Goal: Participate in discussion: Engage in conversation with other users on a specific topic

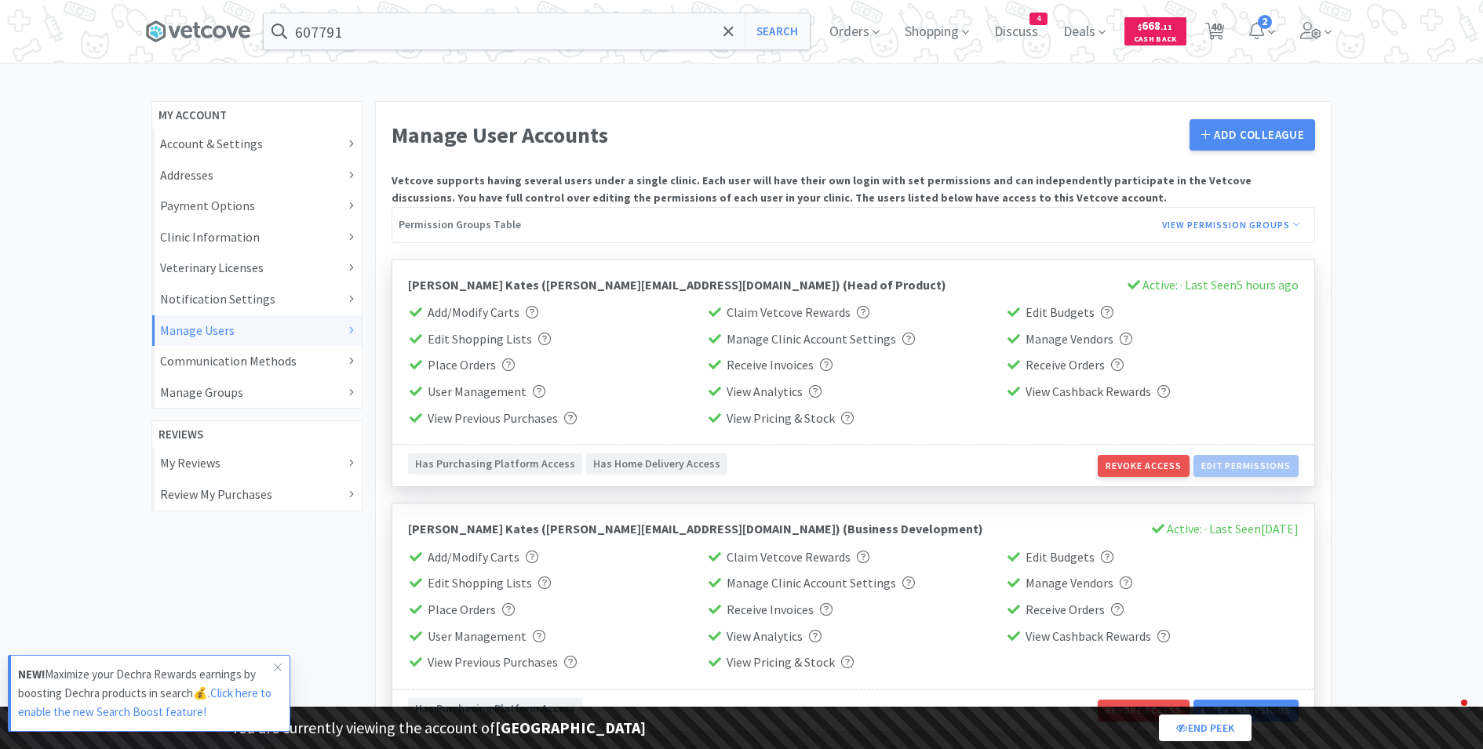
click at [1023, 22] on span "Discuss" at bounding box center [1016, 31] width 56 height 63
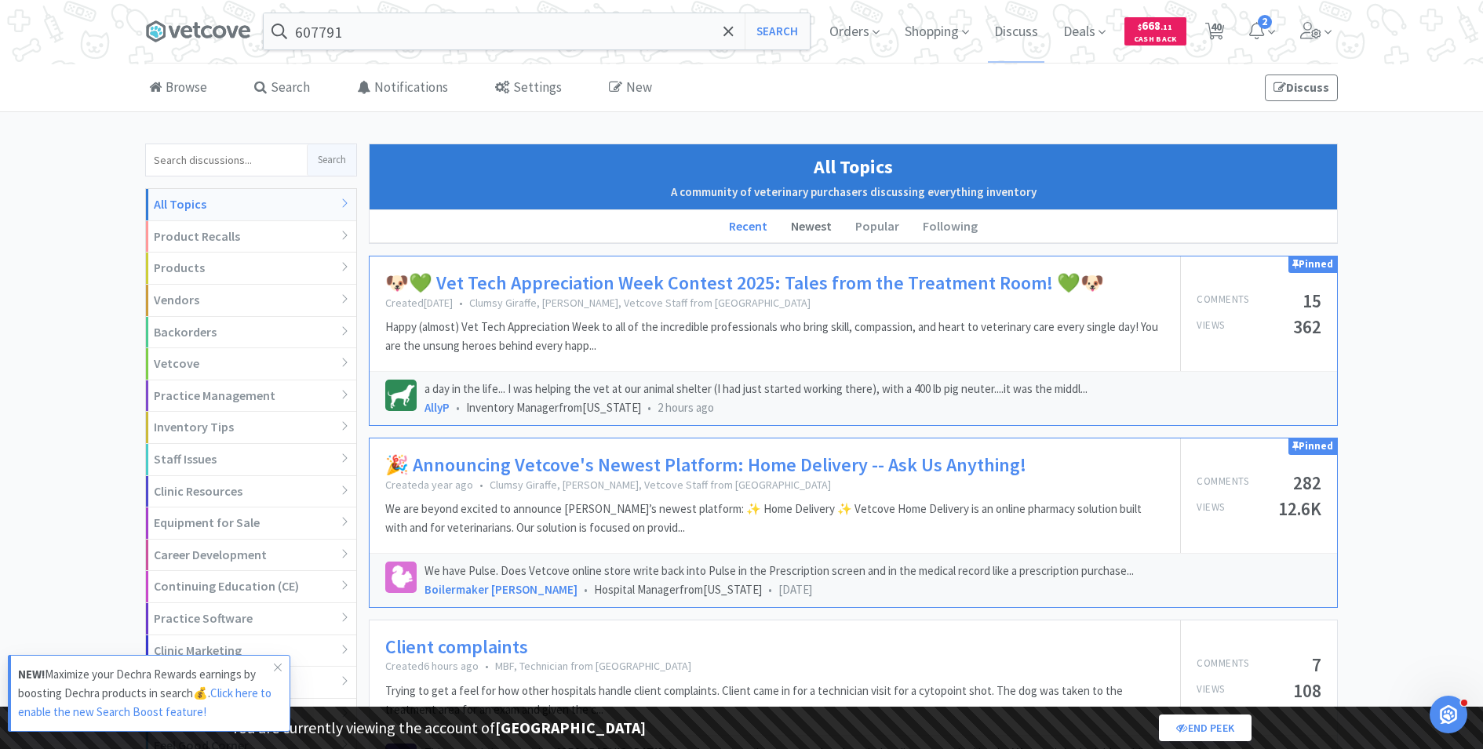
click at [813, 222] on li "Newest" at bounding box center [811, 226] width 64 height 33
click at [574, 286] on link "🐶💚 Vet Tech Appreciation Week Contest 2025: Tales from the Treatment Room! 💚🐶" at bounding box center [744, 283] width 719 height 23
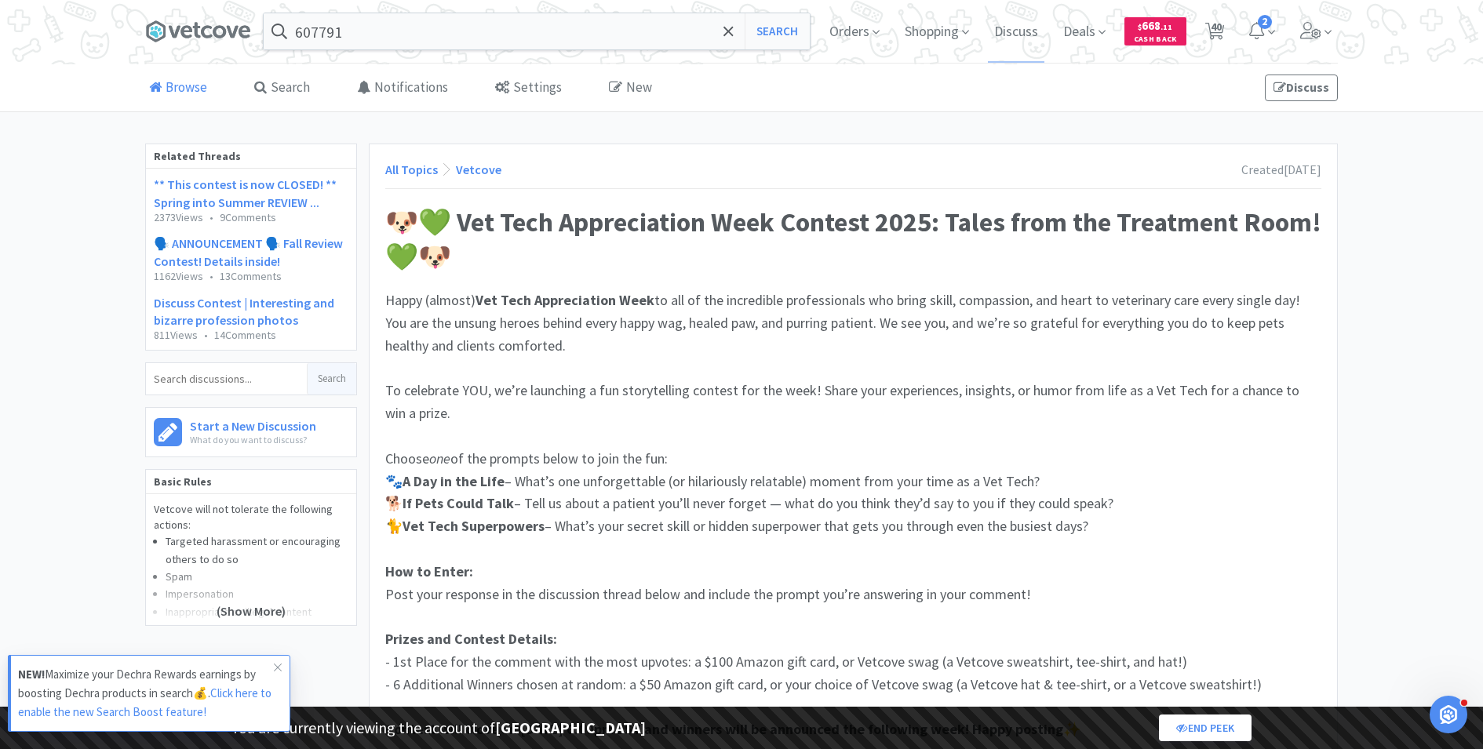
click at [169, 81] on link "Browse" at bounding box center [178, 88] width 66 height 48
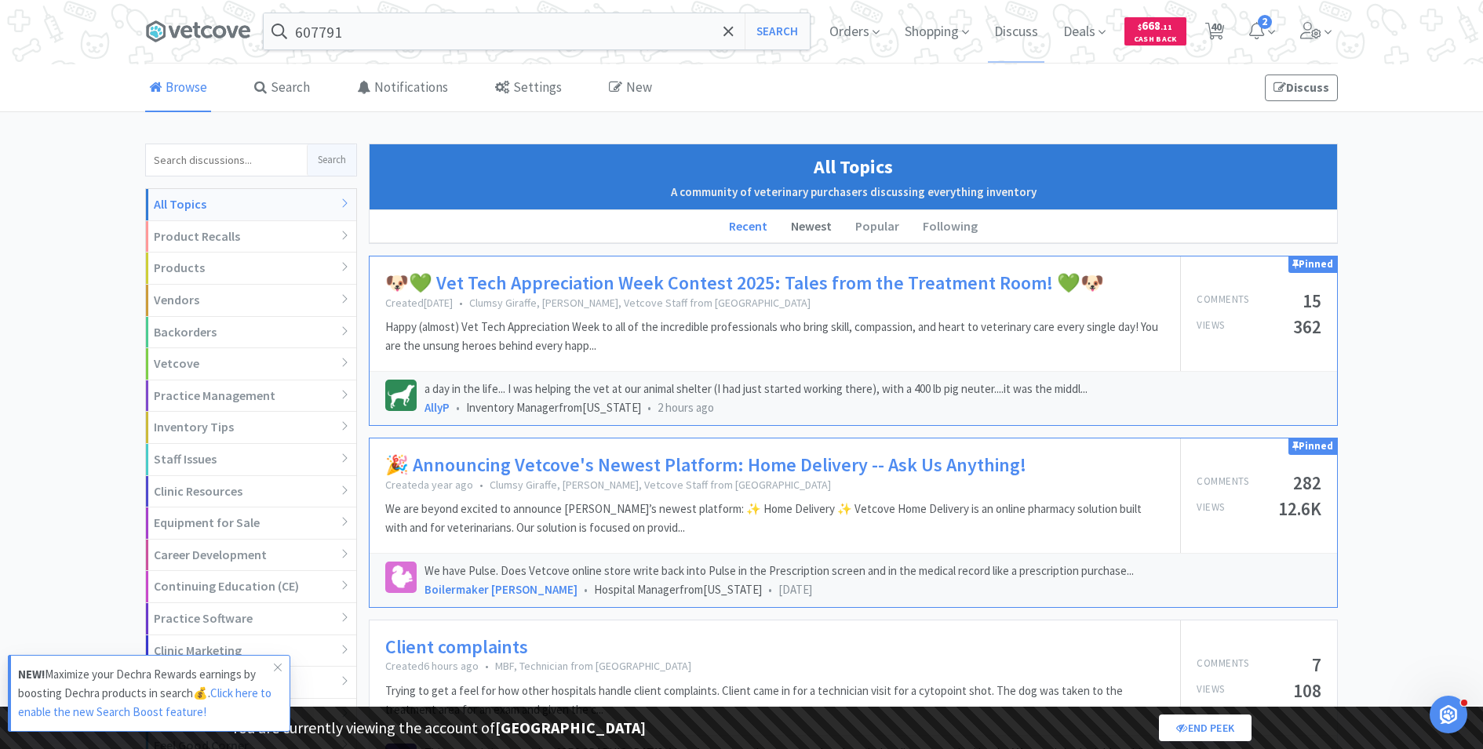
click at [824, 232] on li "Newest" at bounding box center [811, 226] width 64 height 33
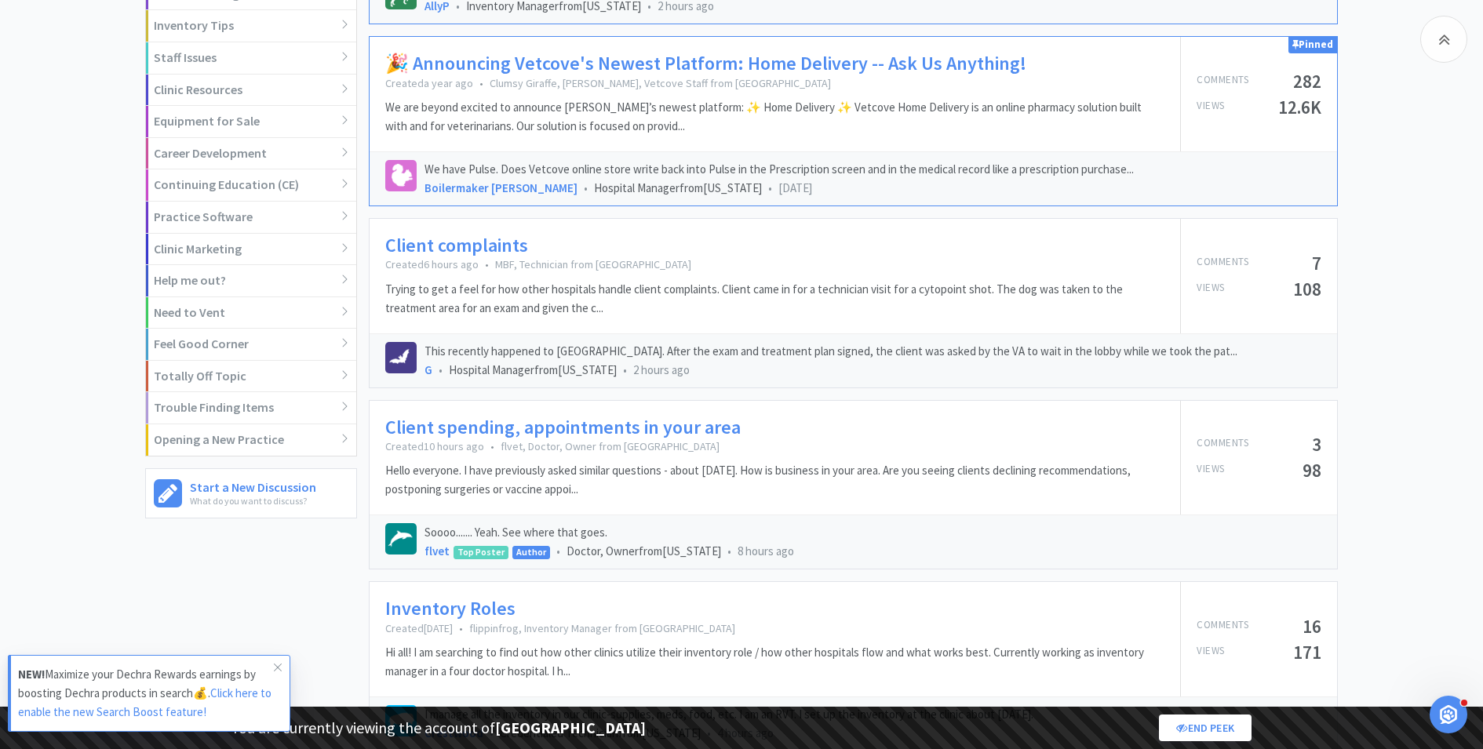
scroll to position [402, 0]
